Goal: Information Seeking & Learning: Find specific fact

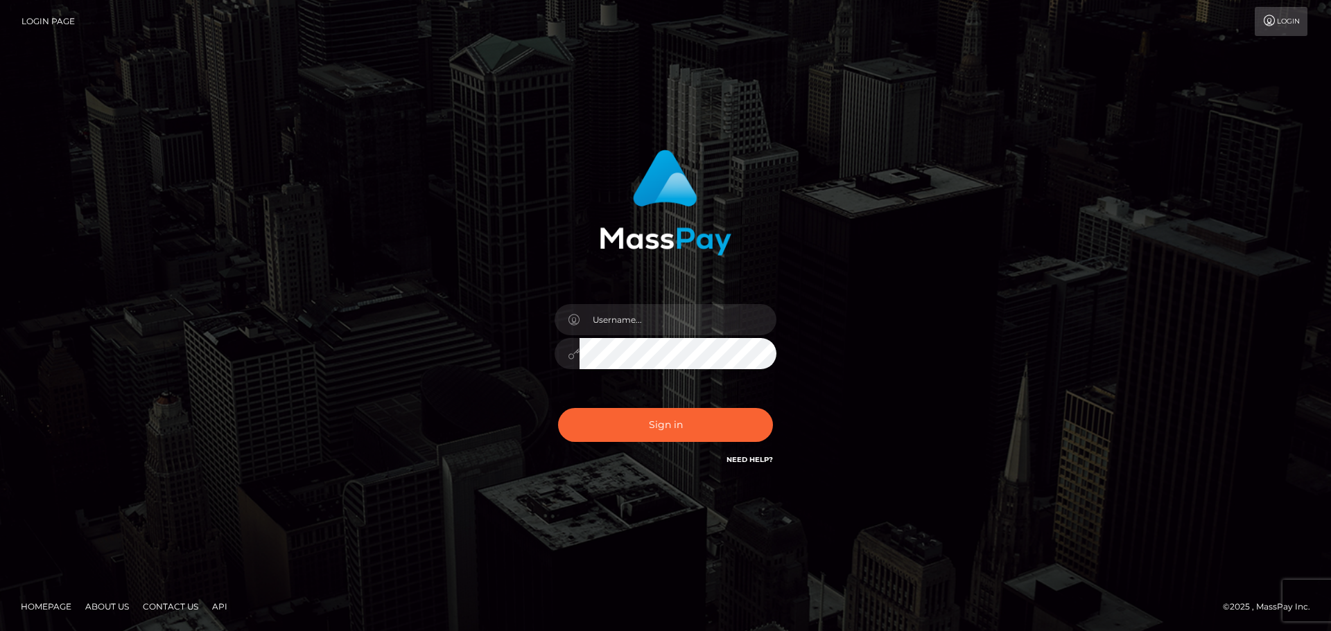
type input "hello.feetfinder"
click at [692, 416] on button "Sign in" at bounding box center [665, 425] width 215 height 34
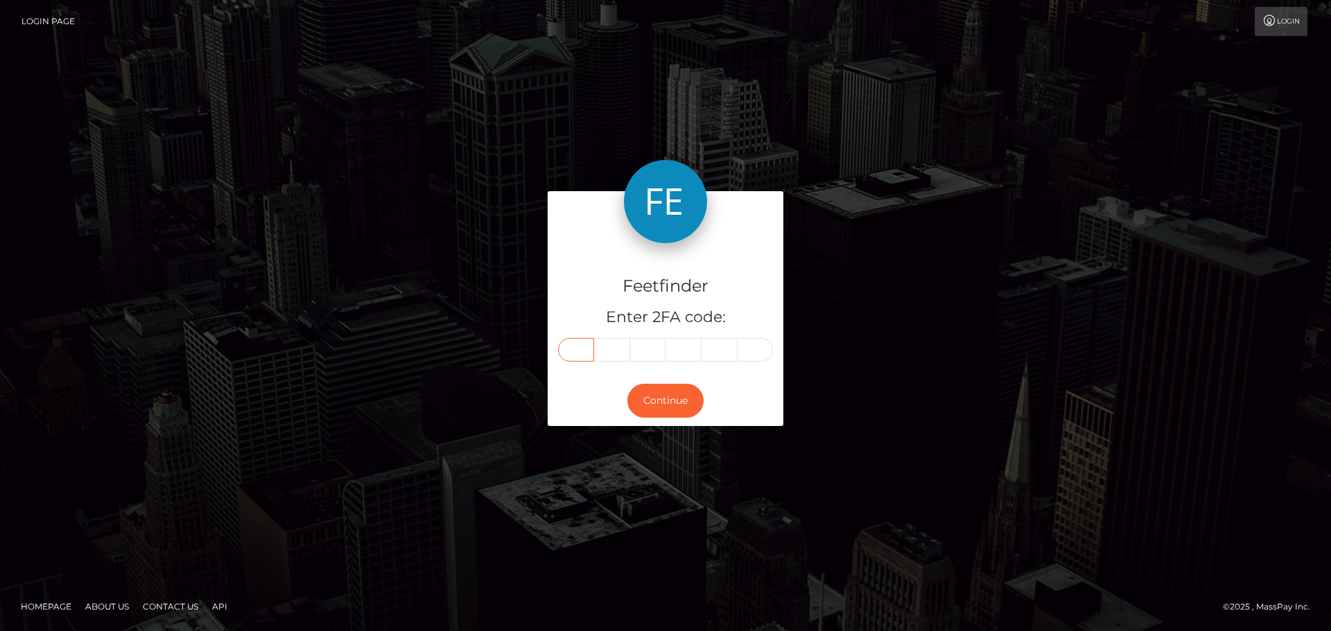
drag, startPoint x: 585, startPoint y: 351, endPoint x: 593, endPoint y: 328, distance: 24.3
click at [582, 341] on input "text" at bounding box center [576, 350] width 36 height 24
type input "9"
type input "7"
type input "0"
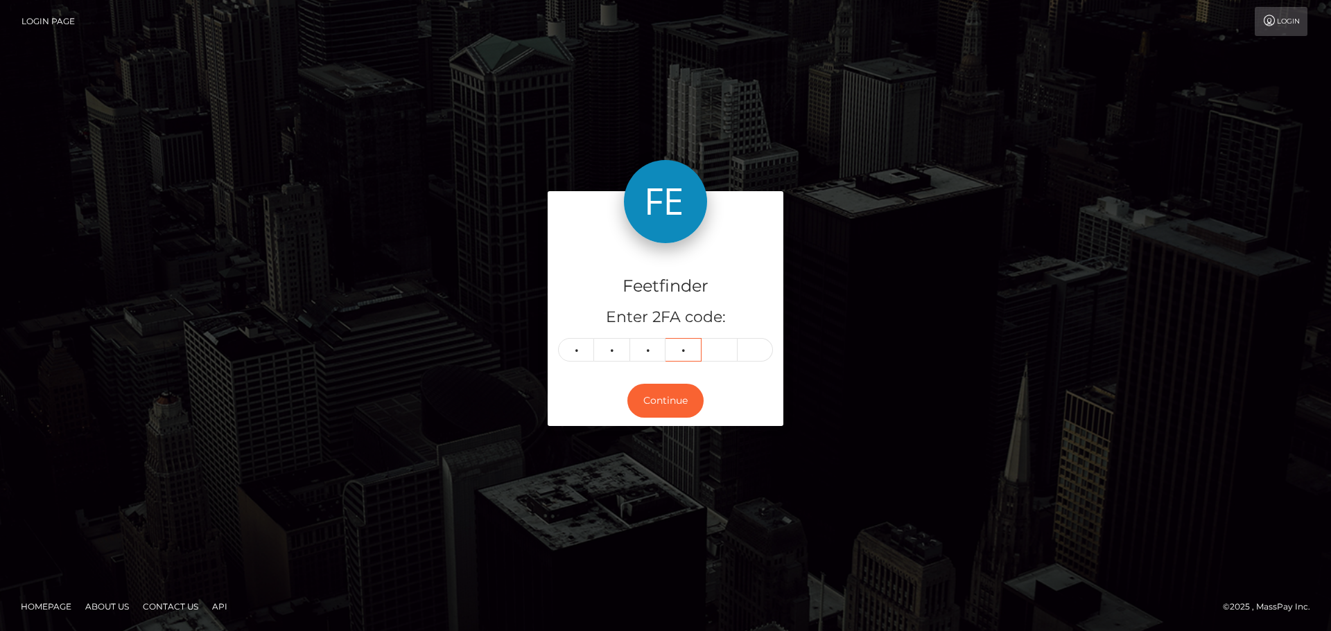
type input "2"
type input "6"
type input "4"
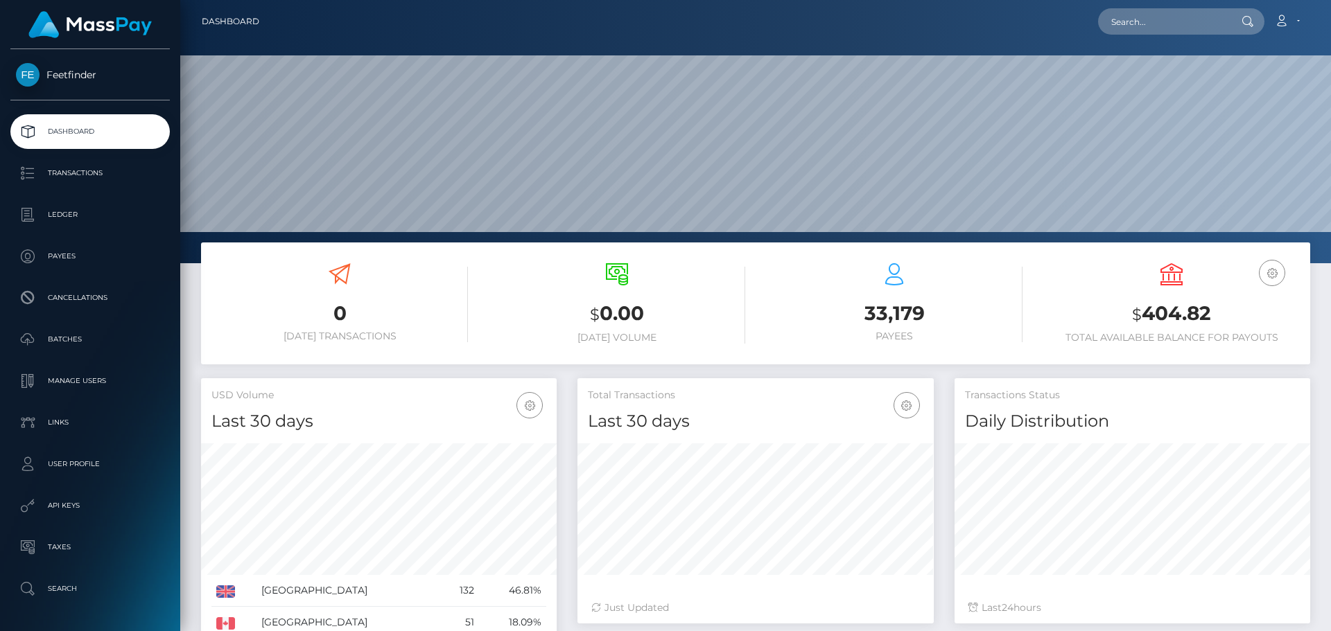
scroll to position [246, 356]
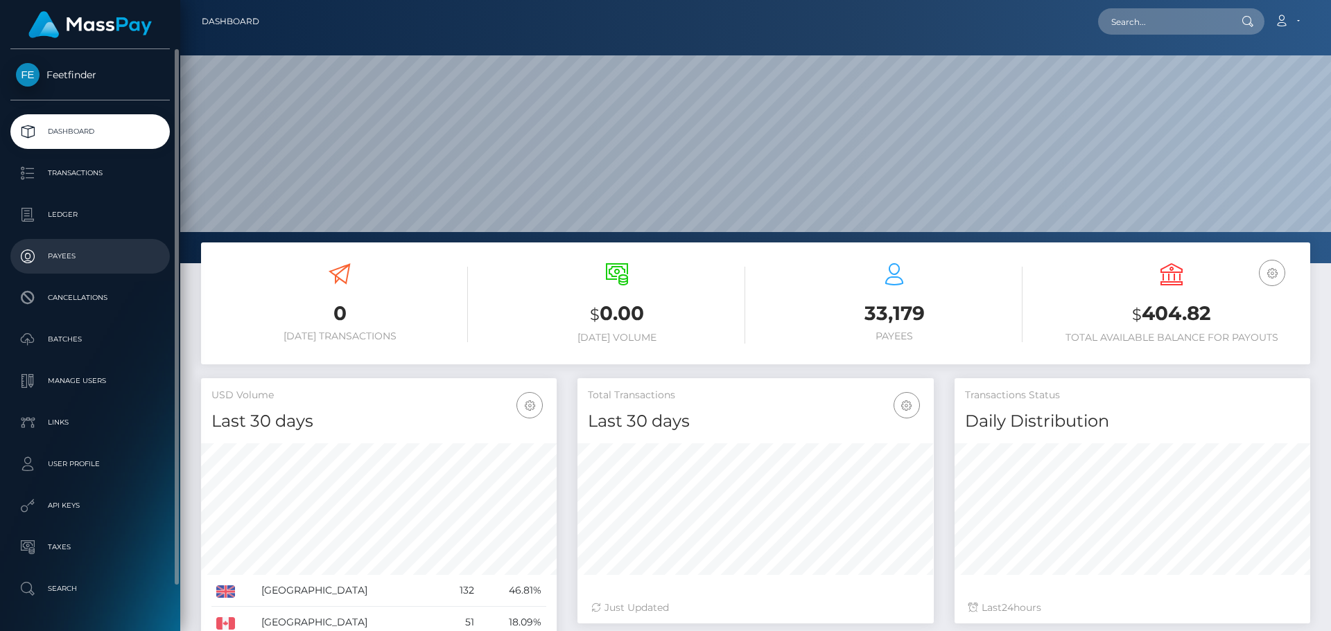
click at [73, 247] on p "Payees" at bounding box center [90, 256] width 148 height 21
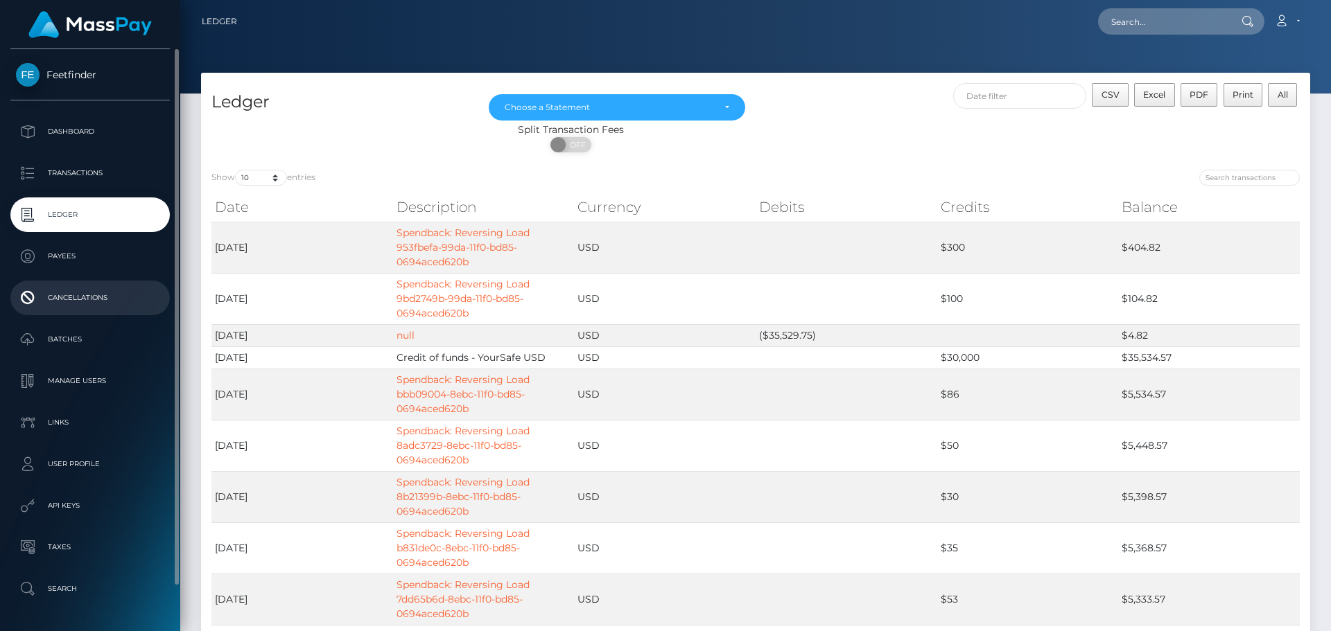
click at [105, 304] on p "Cancellations" at bounding box center [90, 298] width 148 height 21
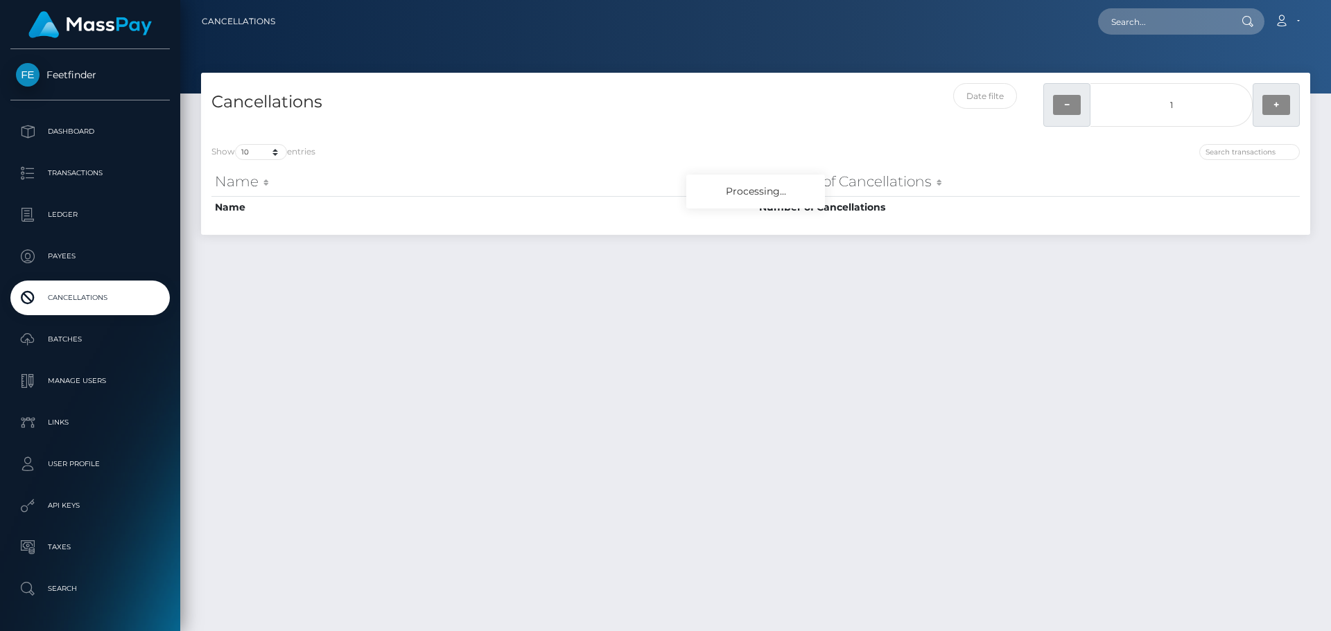
click at [101, 353] on link "Batches" at bounding box center [89, 339] width 159 height 35
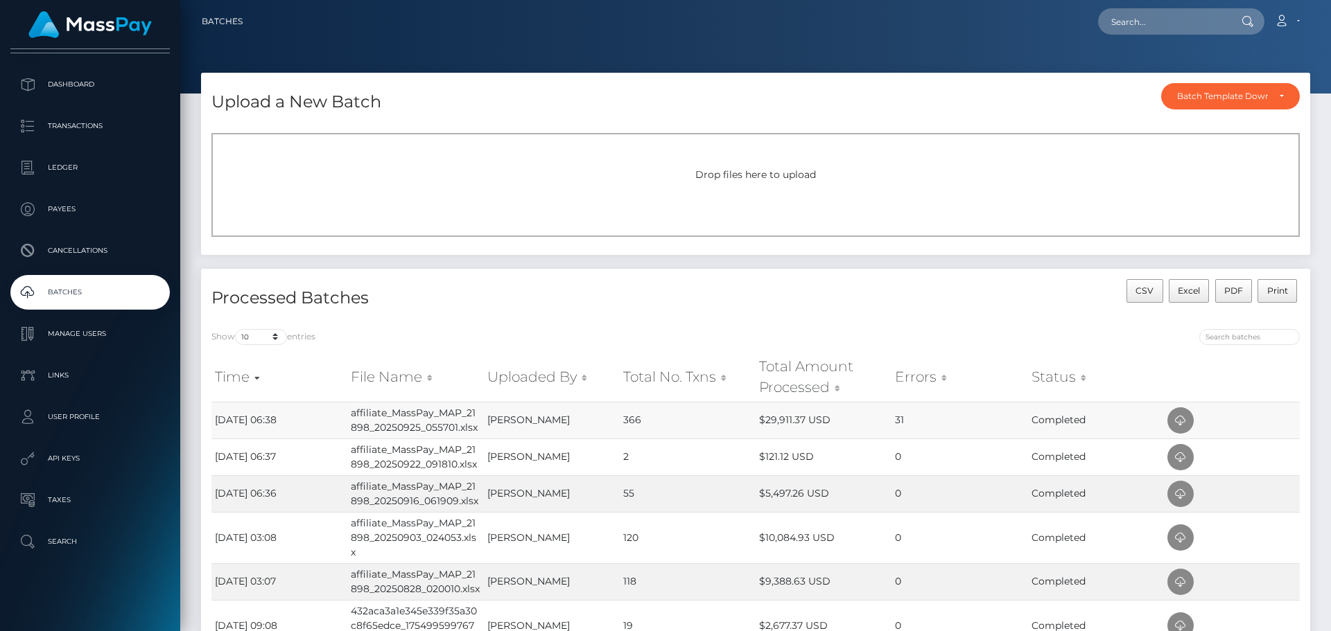
scroll to position [321, 0]
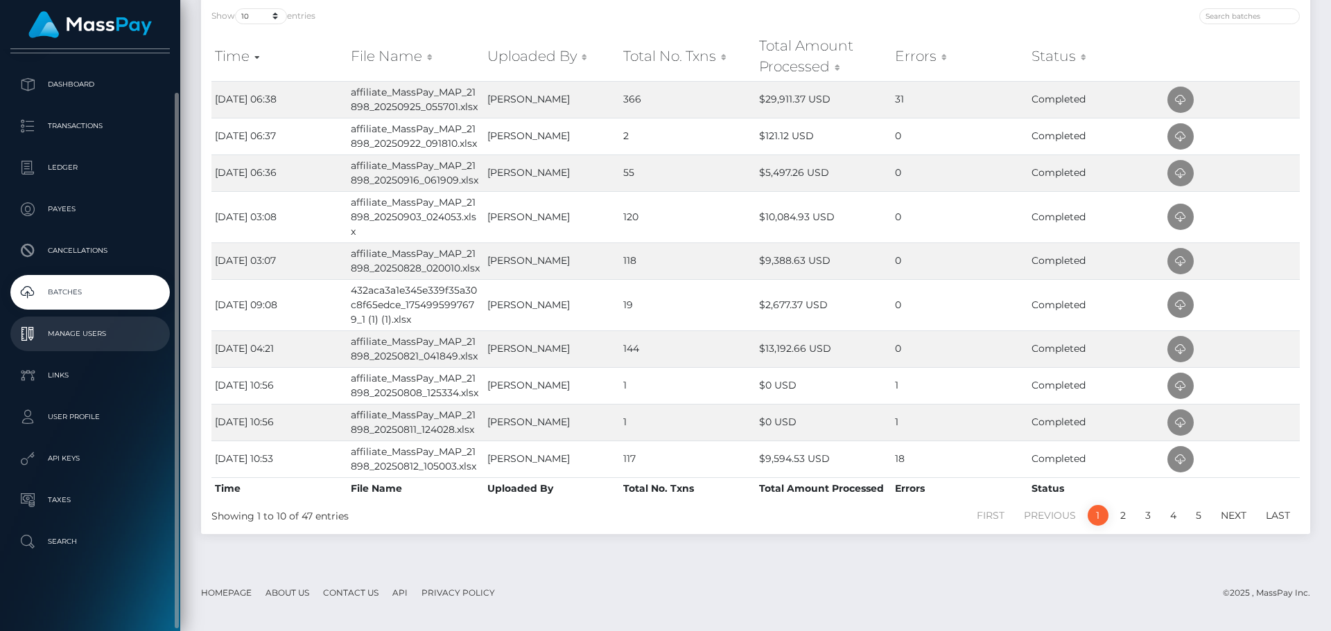
click at [54, 326] on p "Manage Users" at bounding box center [90, 334] width 148 height 21
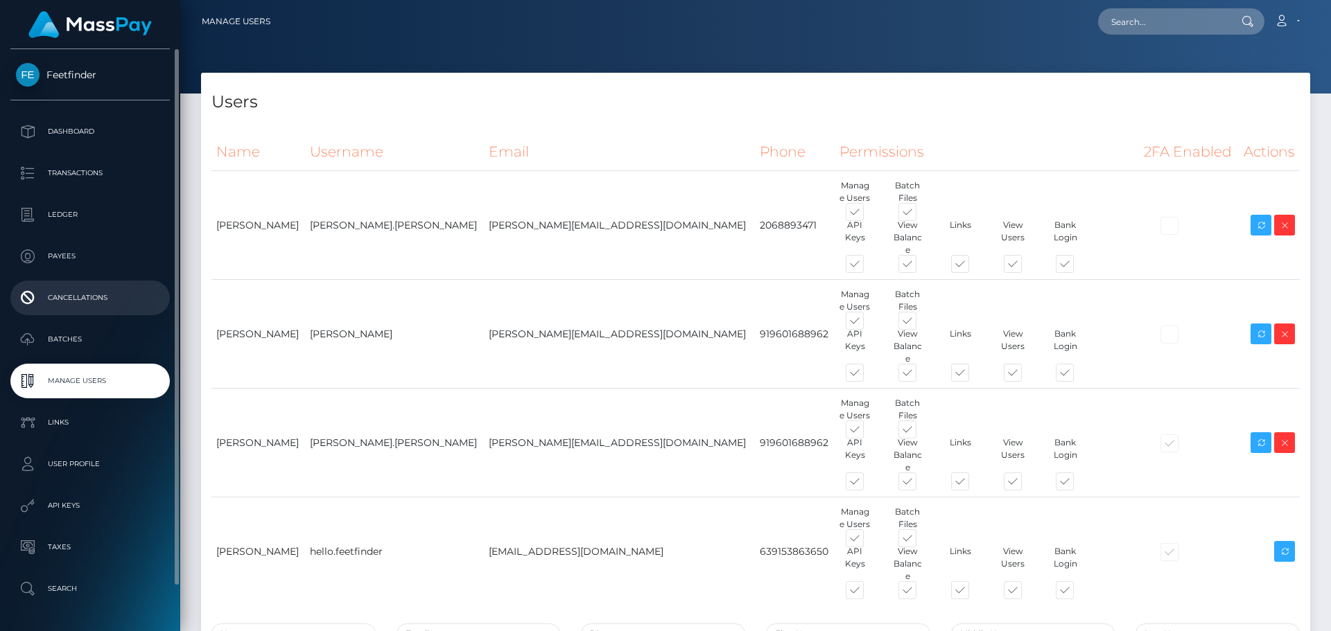
click at [80, 283] on link "Cancellations" at bounding box center [89, 298] width 159 height 35
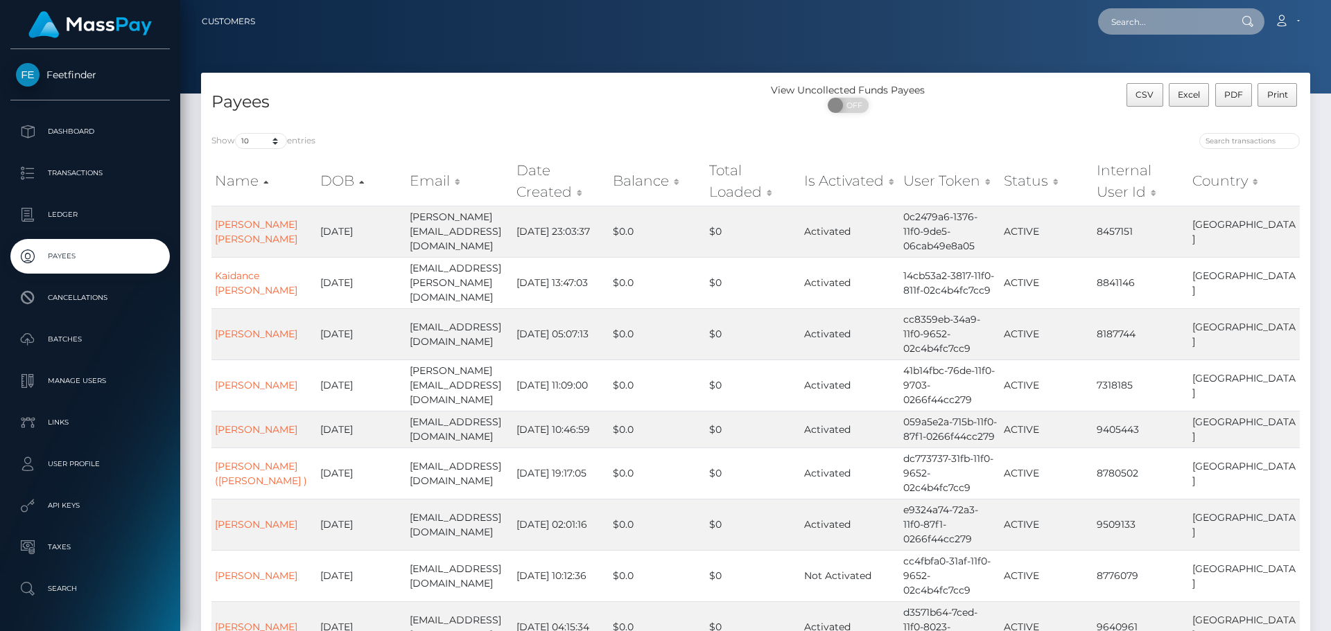
click at [1200, 19] on input "text" at bounding box center [1163, 21] width 130 height 26
paste input "[EMAIL_ADDRESS][DOMAIN_NAME]"
type input "moggachjade@gmail.com"
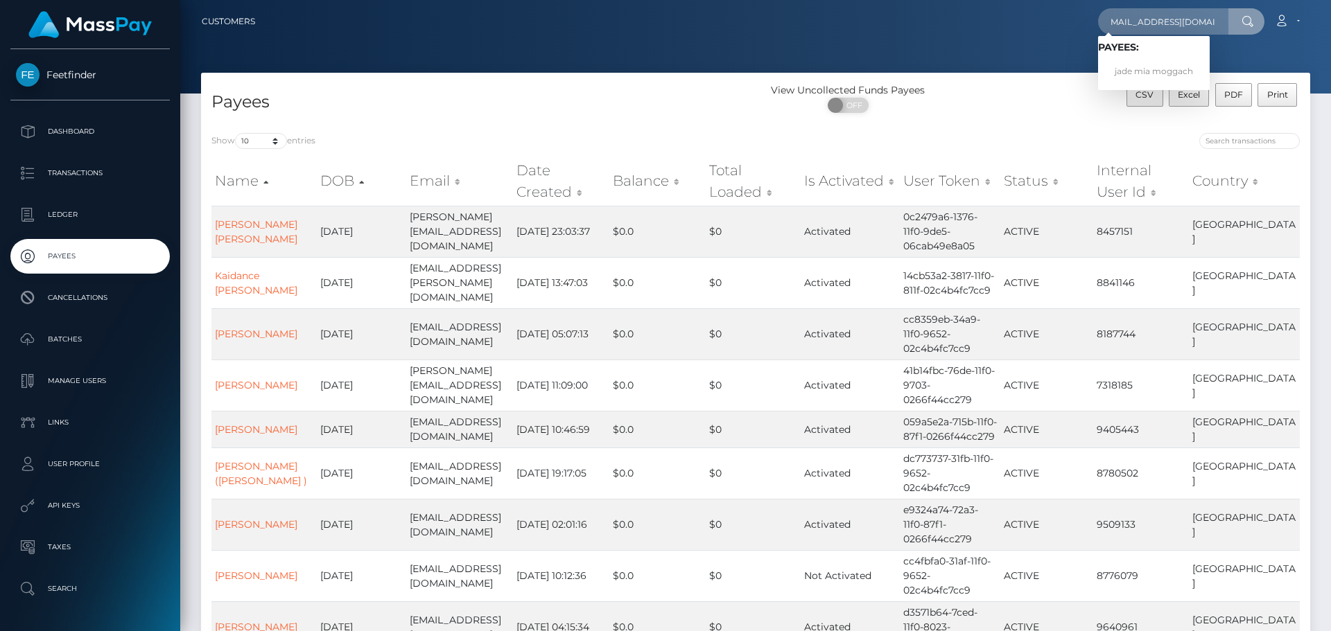
scroll to position [0, 0]
click at [1004, 65] on div at bounding box center [755, 47] width 1151 height 94
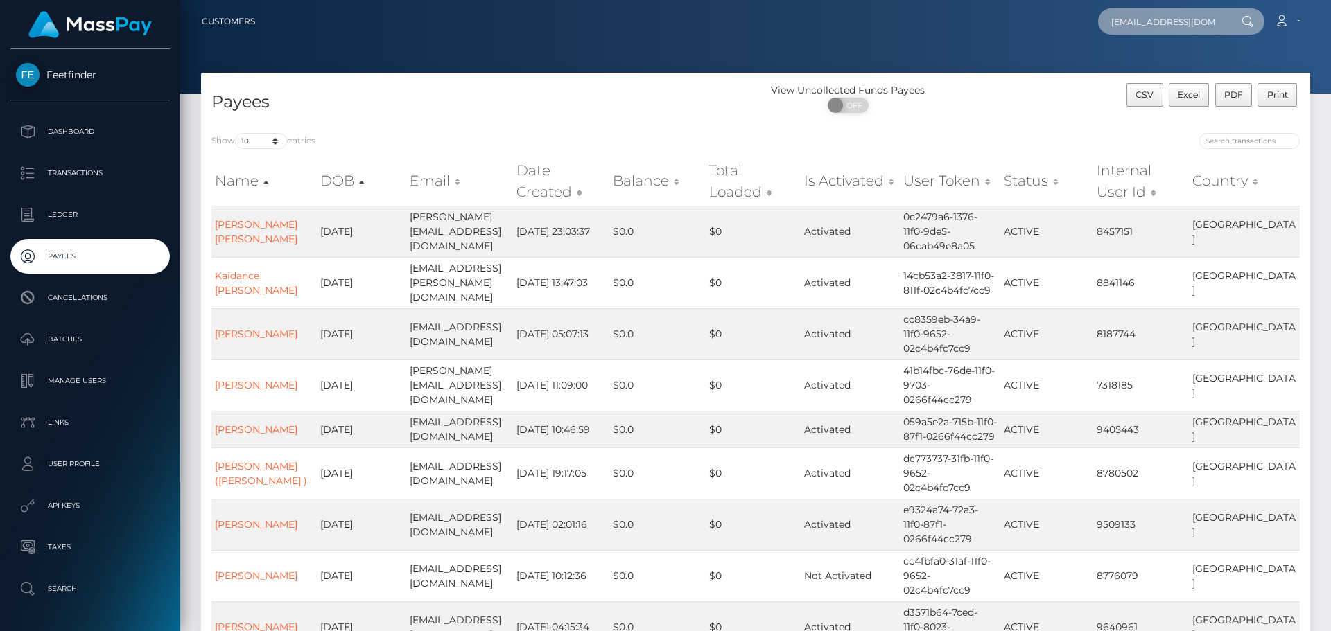
click at [1164, 21] on input "[EMAIL_ADDRESS][DOMAIN_NAME]" at bounding box center [1163, 21] width 130 height 26
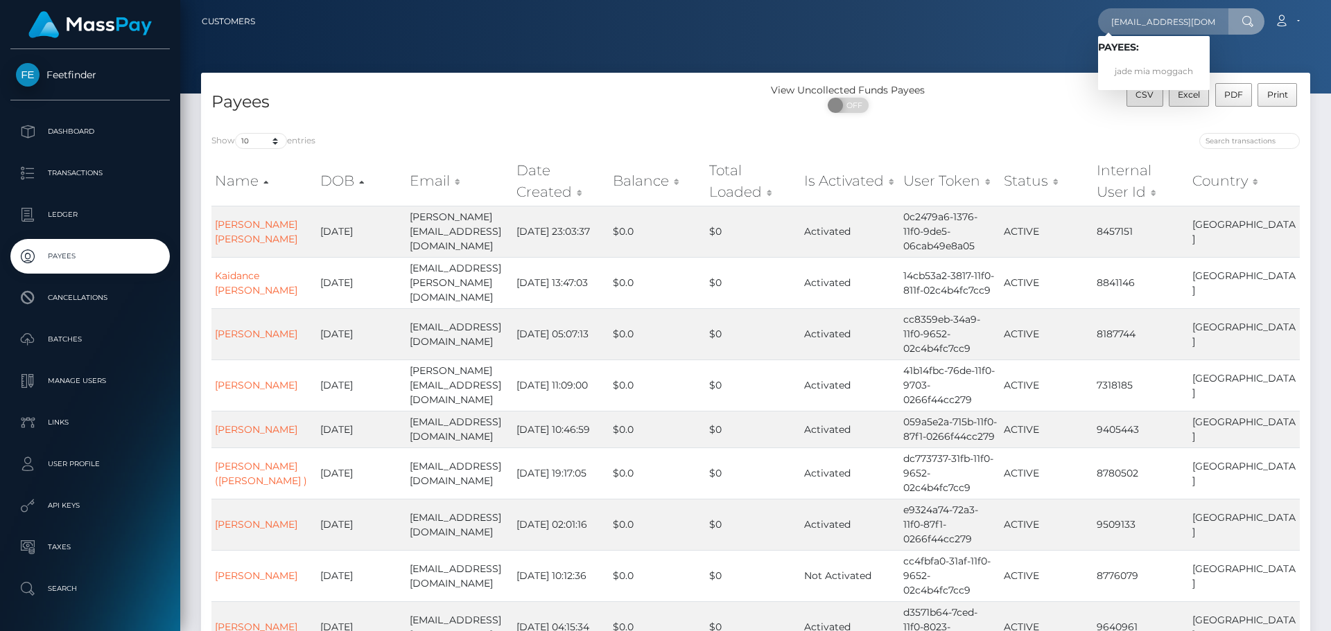
click at [1147, 57] on span "Payees: jade mia moggach" at bounding box center [1154, 63] width 112 height 43
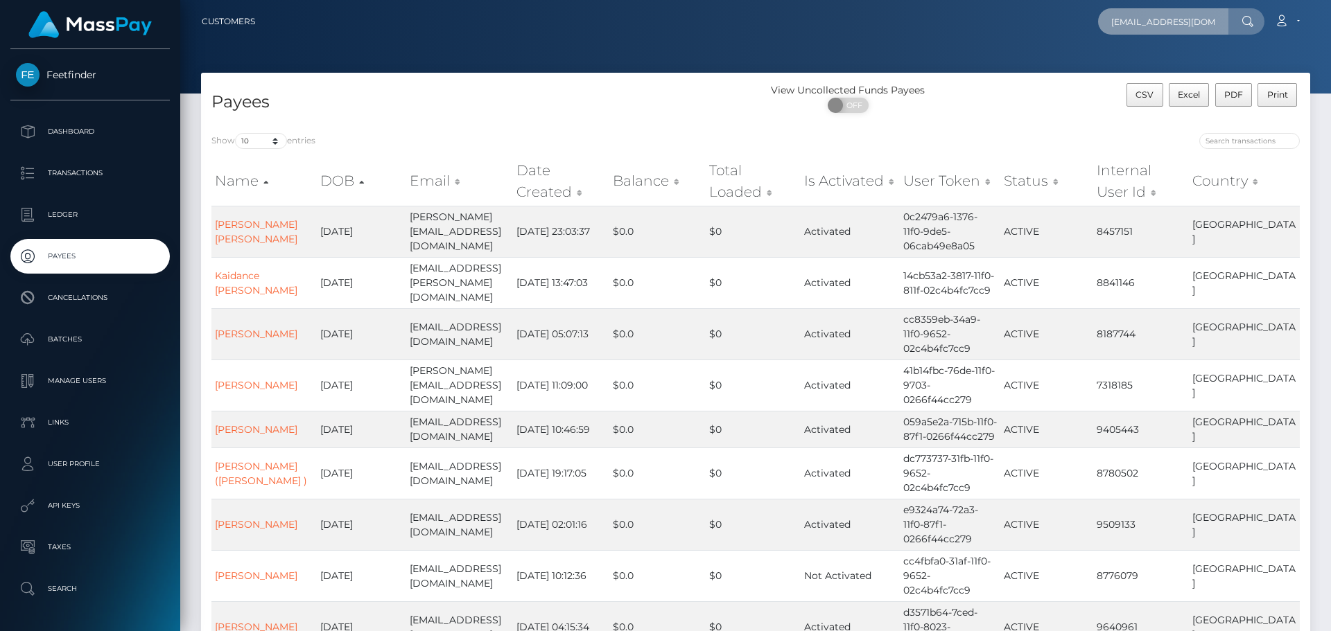
click at [1162, 30] on input "[EMAIL_ADDRESS][DOMAIN_NAME]" at bounding box center [1163, 21] width 130 height 26
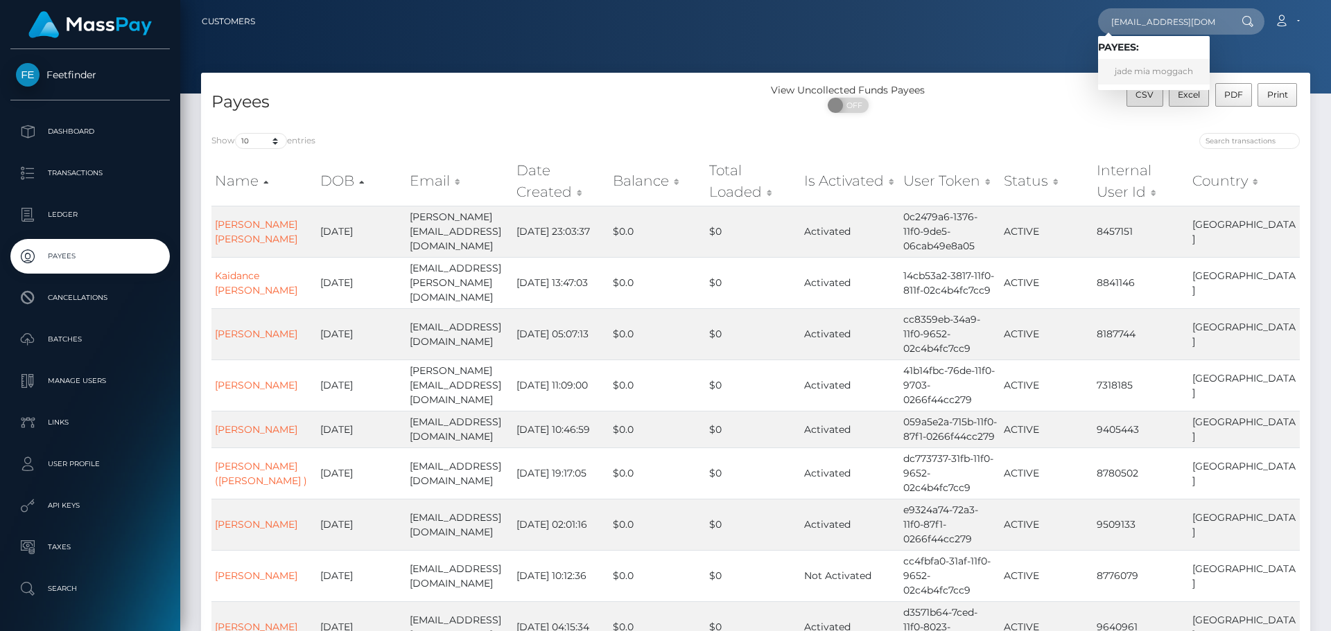
click at [1153, 63] on link "jade mia moggach" at bounding box center [1154, 72] width 112 height 26
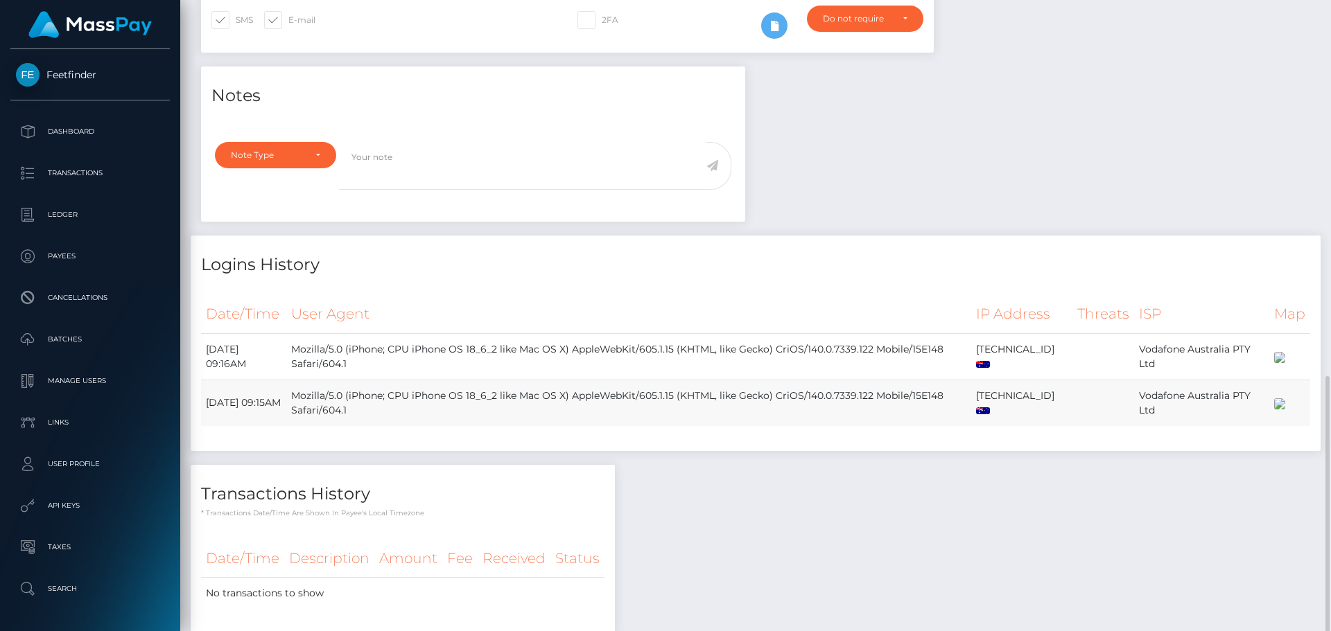
scroll to position [489, 0]
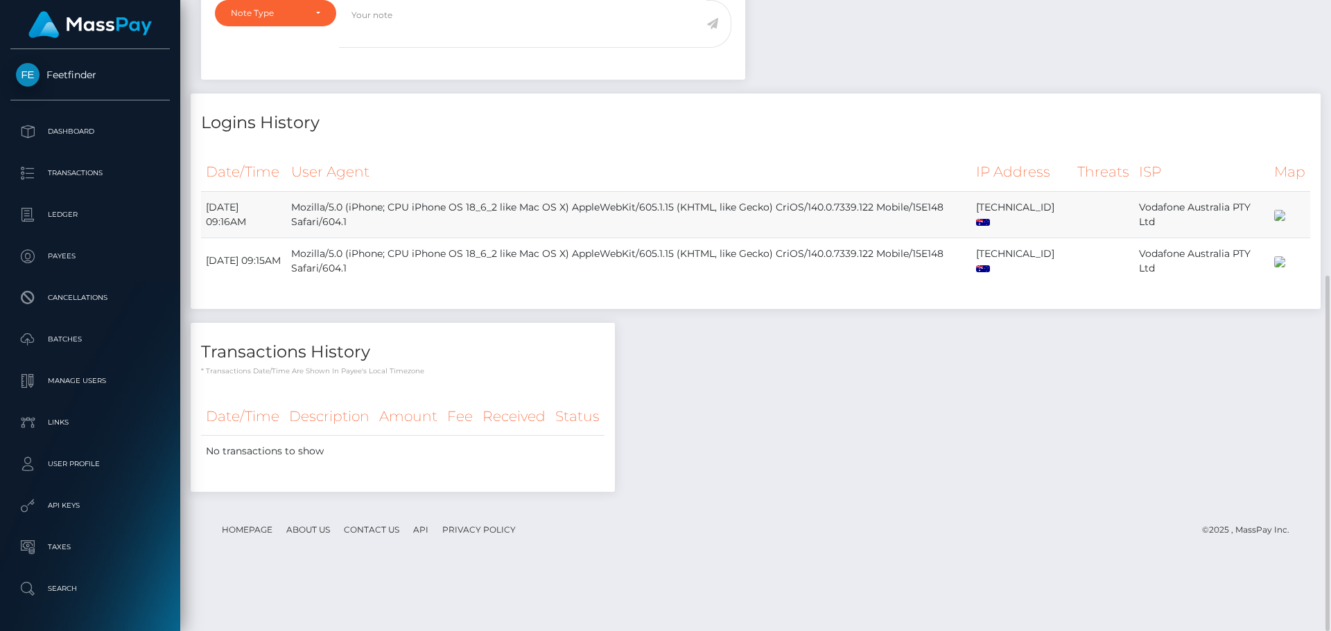
click at [822, 218] on td "Mozilla/5.0 (iPhone; CPU iPhone OS 18_6_2 like Mac OS X) AppleWebKit/605.1.15 (…" at bounding box center [628, 214] width 685 height 46
click at [394, 234] on td "Mozilla/5.0 (iPhone; CPU iPhone OS 18_6_2 like Mac OS X) AppleWebKit/605.1.15 (…" at bounding box center [628, 214] width 685 height 46
drag, startPoint x: 467, startPoint y: 247, endPoint x: 484, endPoint y: 247, distance: 16.6
click at [468, 238] on td "Mozilla/5.0 (iPhone; CPU iPhone OS 18_6_2 like Mac OS X) AppleWebKit/605.1.15 (…" at bounding box center [628, 214] width 685 height 46
click at [636, 238] on td "Mozilla/5.0 (iPhone; CPU iPhone OS 18_6_2 like Mac OS X) AppleWebKit/605.1.15 (…" at bounding box center [628, 214] width 685 height 46
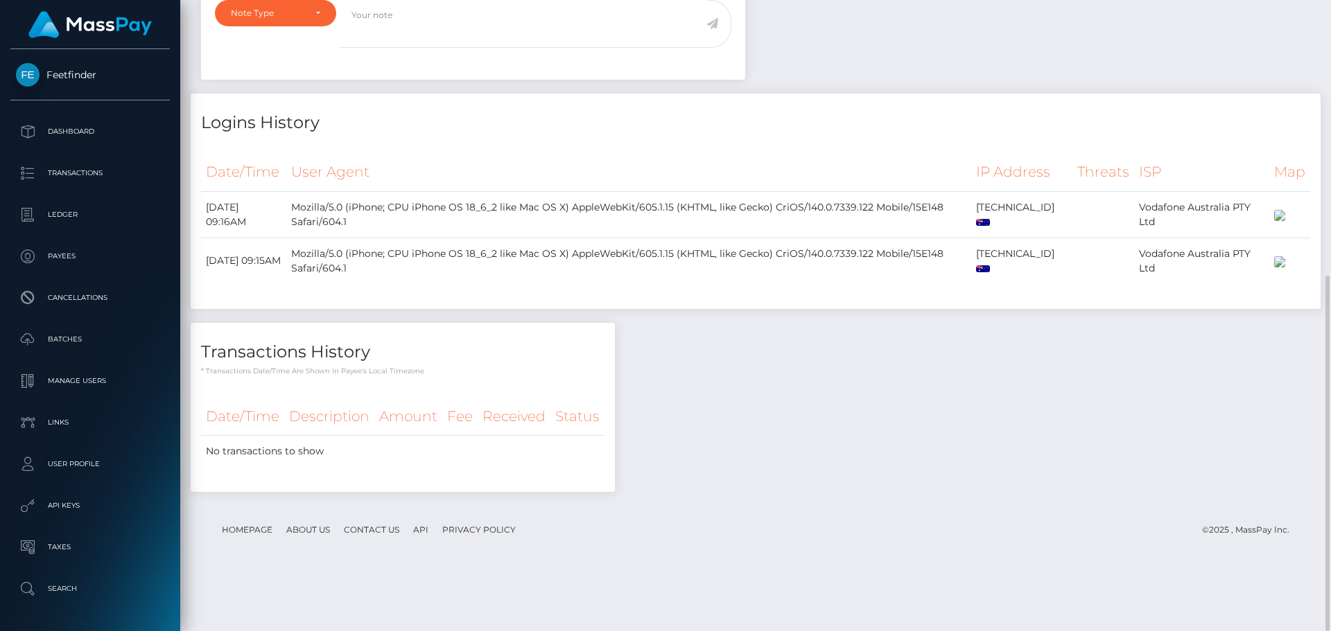
scroll to position [0, 0]
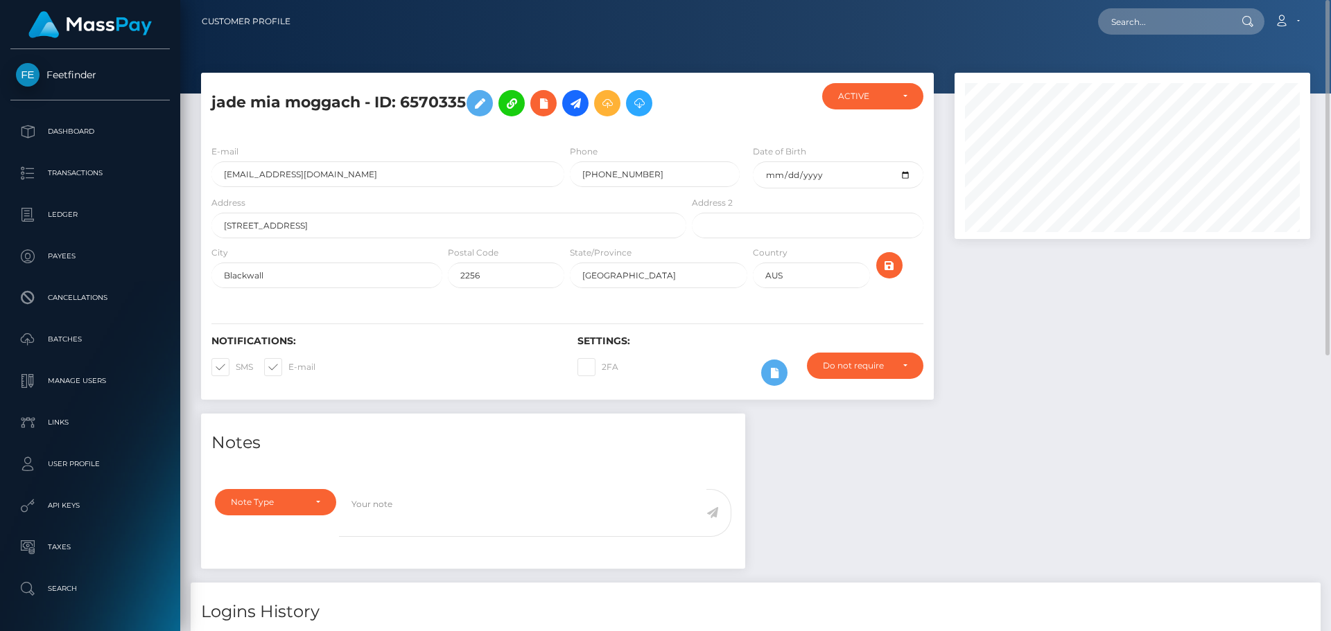
click at [1174, 313] on div at bounding box center [1132, 243] width 376 height 341
click at [451, 326] on div "Notifications: SMS E-mail Settings: 2FA" at bounding box center [567, 351] width 733 height 98
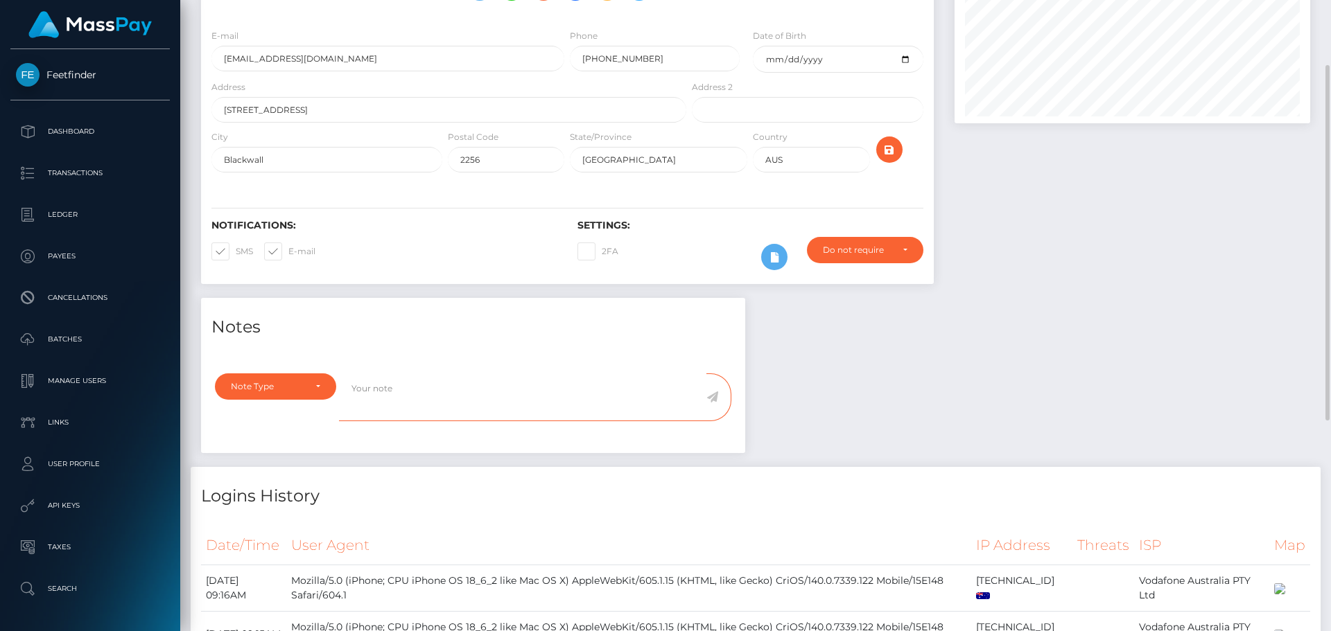
click at [392, 390] on textarea at bounding box center [522, 398] width 367 height 48
click at [317, 388] on div "Note Type" at bounding box center [275, 386] width 89 height 11
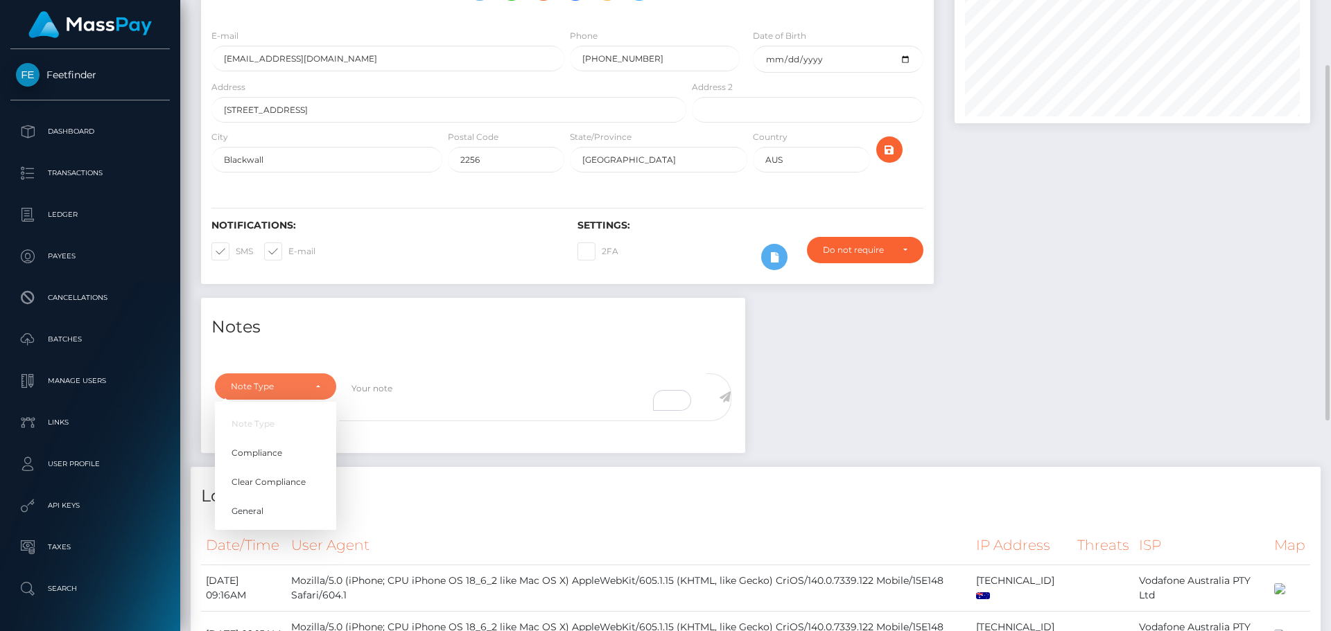
click at [828, 385] on div "Notes Note Type Compliance Clear Compliance General Note Type Note Type Complia…" at bounding box center [756, 589] width 1130 height 582
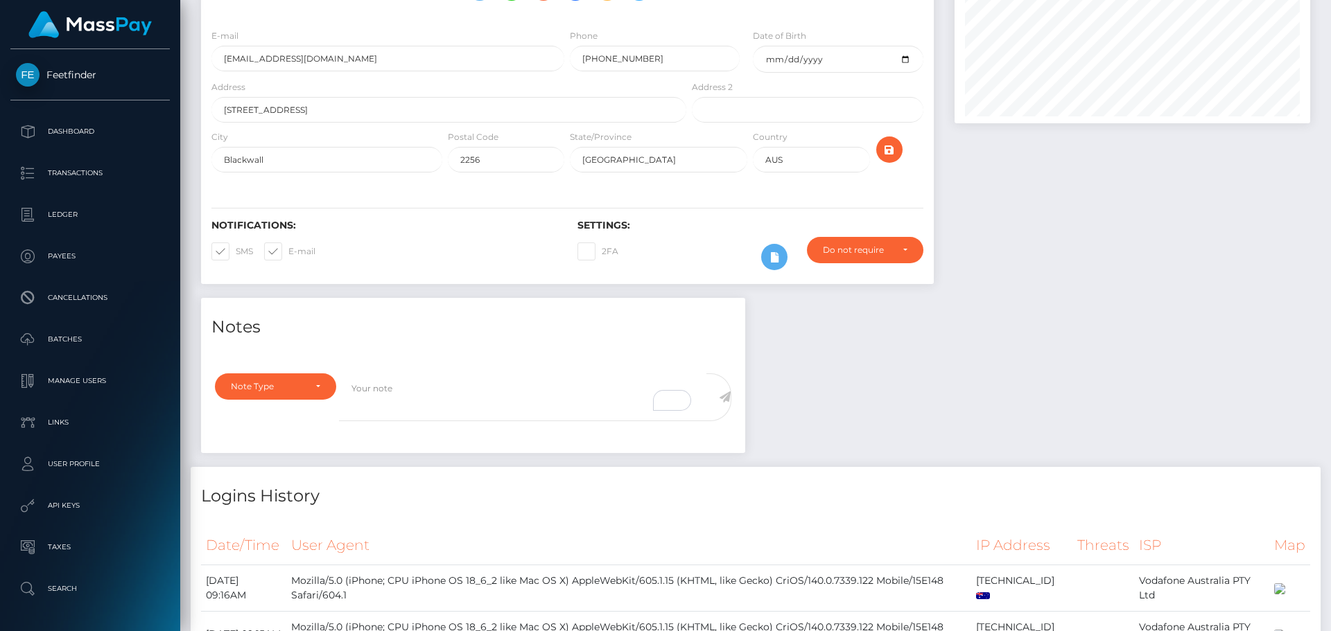
scroll to position [489, 0]
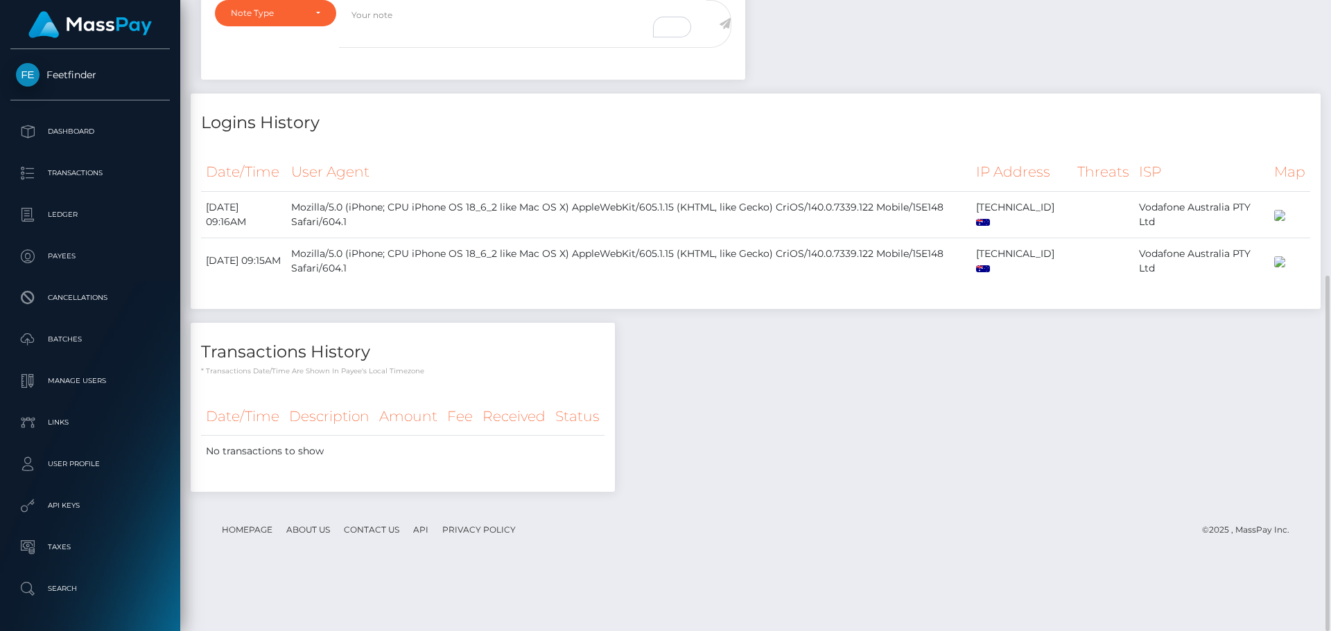
click at [819, 439] on div "Notes Note Type Compliance Clear Compliance General Note Type Note Type Complia…" at bounding box center [756, 215] width 1130 height 582
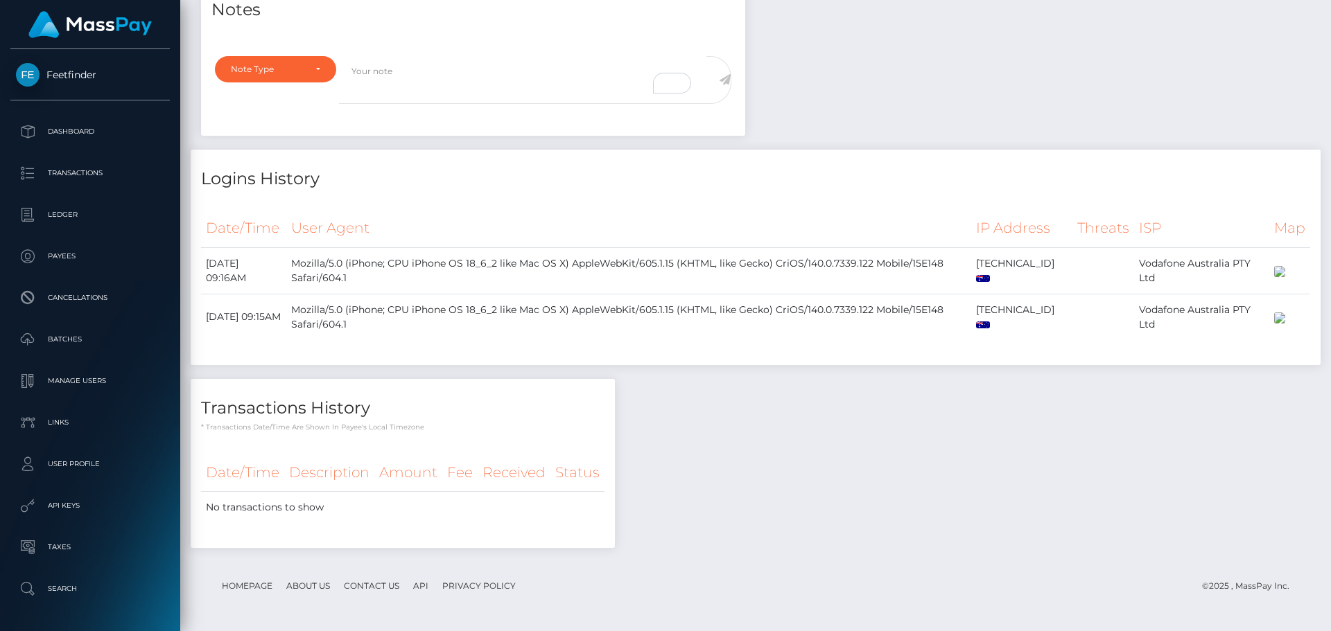
scroll to position [0, 0]
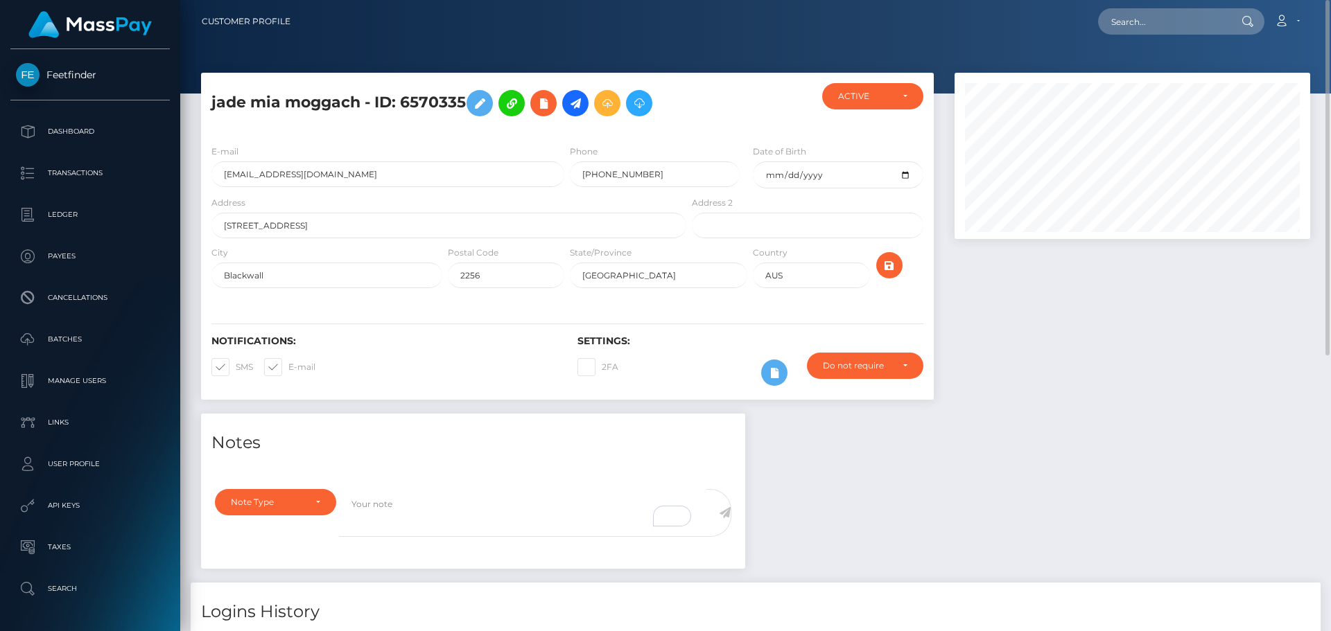
click at [1081, 365] on div at bounding box center [1132, 243] width 376 height 341
click at [302, 220] on input "[STREET_ADDRESS]" at bounding box center [448, 226] width 475 height 26
click at [301, 219] on input "[STREET_ADDRESS]" at bounding box center [448, 226] width 475 height 26
click at [316, 264] on input "Blackwall" at bounding box center [326, 276] width 231 height 26
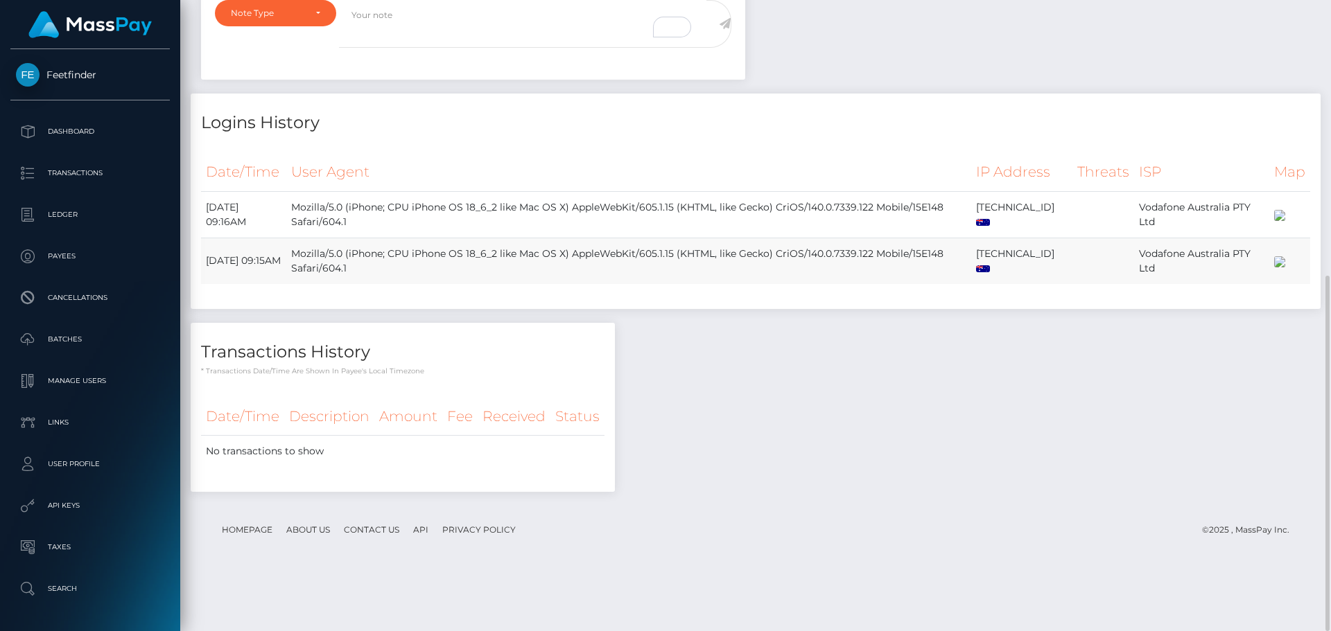
drag, startPoint x: 622, startPoint y: 297, endPoint x: 761, endPoint y: 308, distance: 139.1
click at [761, 284] on td "Mozilla/5.0 (iPhone; CPU iPhone OS 18_6_2 like Mac OS X) AppleWebKit/605.1.15 (…" at bounding box center [628, 261] width 685 height 46
